Goal: Task Accomplishment & Management: Complete application form

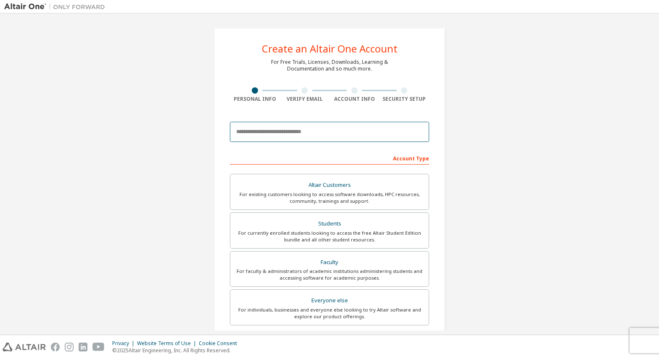
drag, startPoint x: 362, startPoint y: 136, endPoint x: 335, endPoint y: 153, distance: 31.6
click at [335, 153] on form "This is a federated email. No need to register a new account. You should be abl…" at bounding box center [329, 282] width 199 height 329
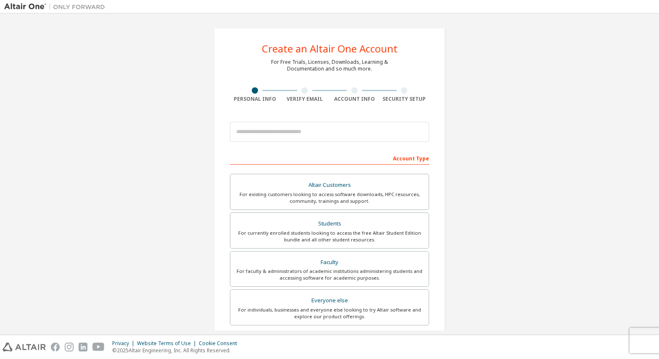
click at [539, 131] on div "Create an Altair One Account For Free Trials, Licenses, Downloads, Learning & D…" at bounding box center [329, 240] width 650 height 445
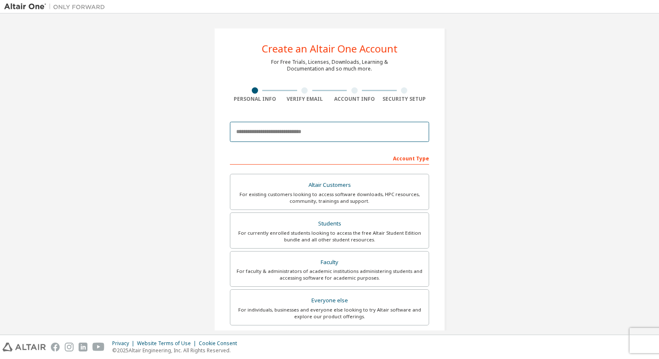
click at [355, 130] on input "email" at bounding box center [329, 132] width 199 height 20
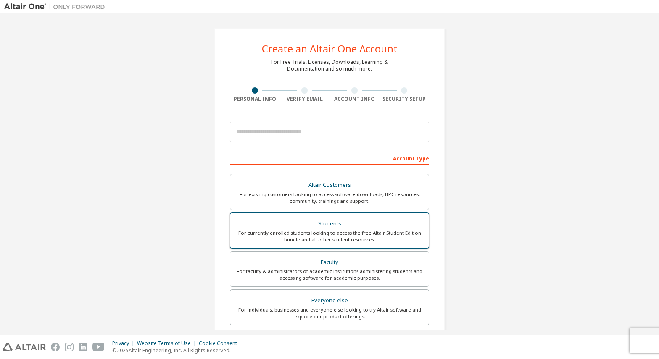
click at [357, 231] on div "For currently enrolled students looking to access the free Altair Student Editi…" at bounding box center [329, 236] width 188 height 13
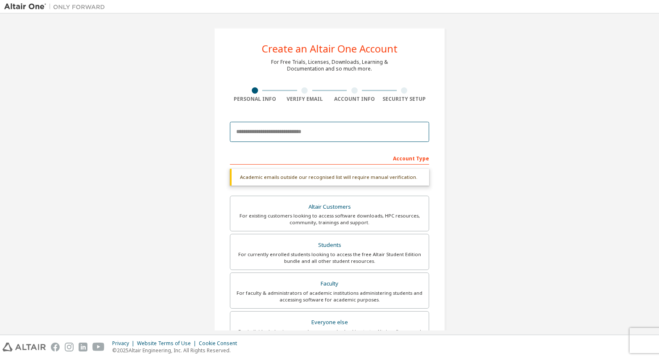
click at [350, 123] on input "email" at bounding box center [329, 132] width 199 height 20
type input "**********"
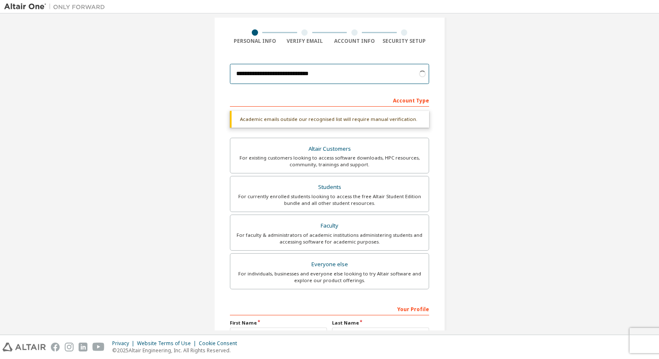
scroll to position [84, 0]
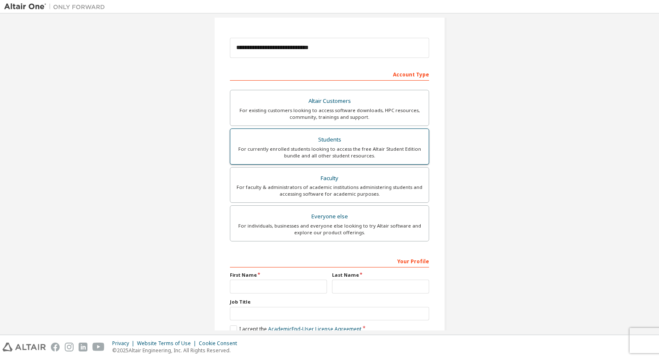
click at [339, 131] on label "Students For currently enrolled students looking to access the free Altair Stud…" at bounding box center [329, 147] width 199 height 36
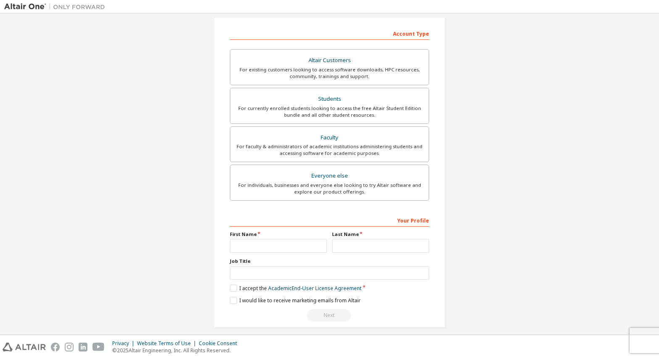
scroll to position [132, 0]
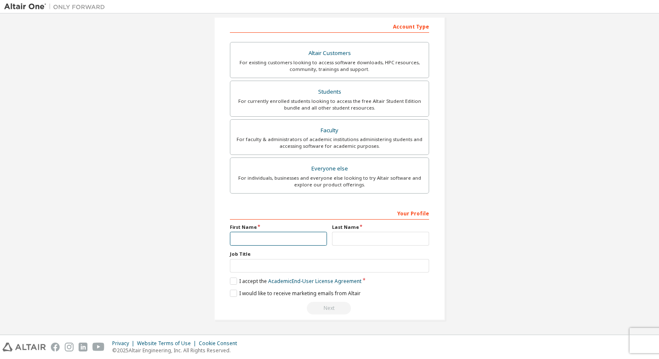
click at [271, 241] on input "text" at bounding box center [278, 239] width 97 height 14
type input "*****"
click at [340, 234] on input "text" at bounding box center [380, 239] width 97 height 14
type input "****"
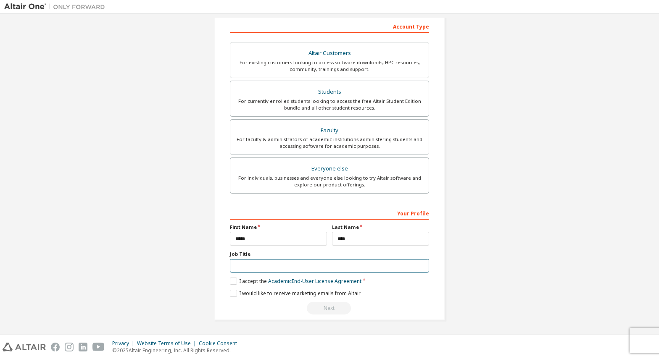
click at [295, 266] on input "text" at bounding box center [329, 266] width 199 height 14
click at [230, 281] on label "I accept the Academic End-User License Agreement" at bounding box center [295, 281] width 131 height 7
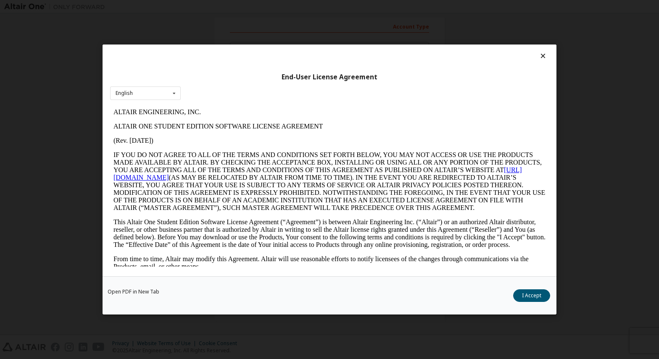
scroll to position [0, 0]
click at [523, 297] on button "I Accept" at bounding box center [531, 295] width 37 height 13
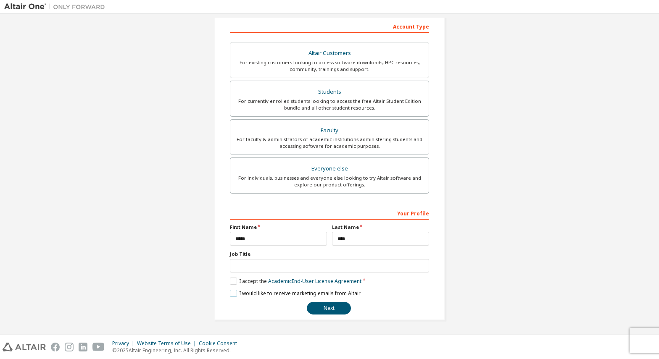
click at [231, 293] on label "I would like to receive marketing emails from Altair" at bounding box center [295, 293] width 131 height 7
click at [336, 99] on div "For currently enrolled students looking to access the free Altair Student Editi…" at bounding box center [329, 104] width 188 height 13
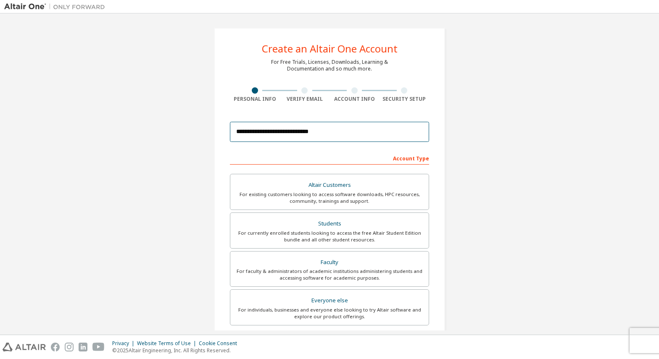
click at [348, 140] on input "**********" at bounding box center [329, 132] width 199 height 20
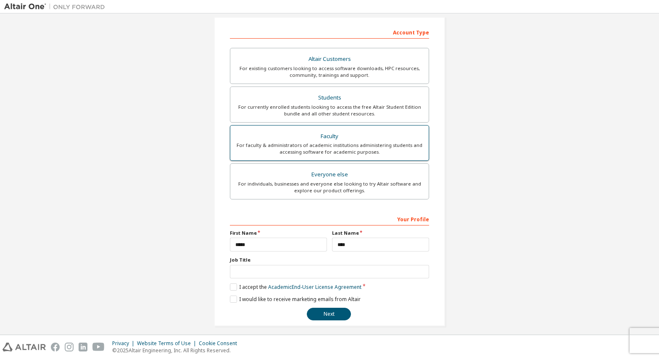
scroll to position [132, 0]
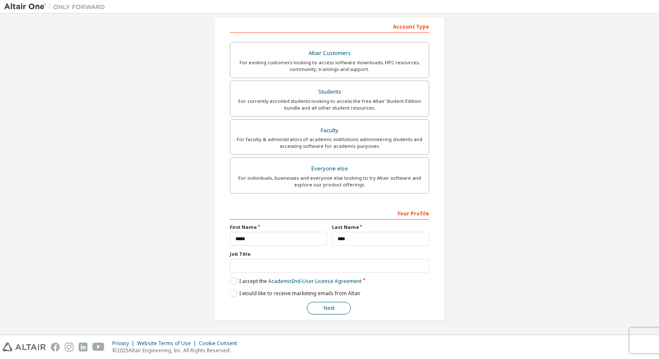
click at [333, 305] on button "Next" at bounding box center [329, 308] width 44 height 13
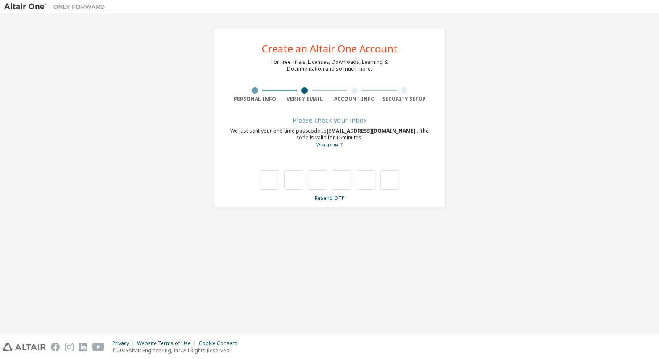
type input "*"
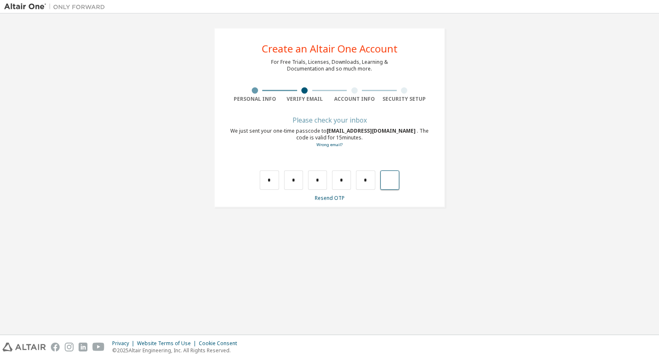
type input "*"
